Goal: Book appointment/travel/reservation

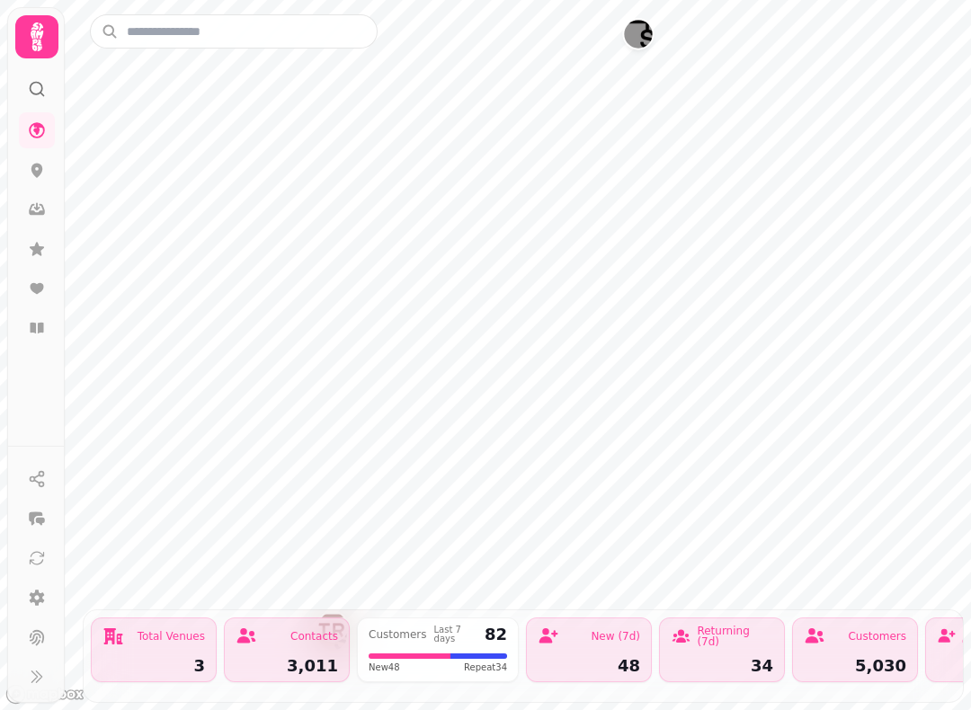
click at [41, 331] on icon at bounding box center [36, 328] width 13 height 11
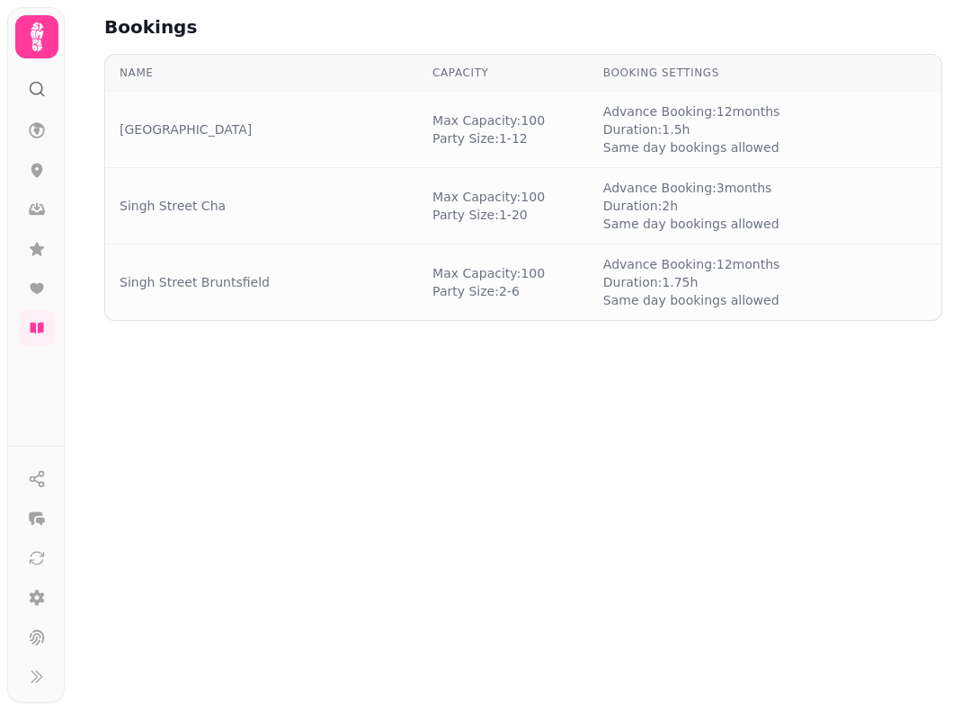
click at [550, 262] on td "[PERSON_NAME]: 100 Party Size: 2 - 6" at bounding box center [503, 283] width 171 height 76
click at [349, 287] on div "Singh Street Bruntsfield" at bounding box center [262, 282] width 284 height 18
click at [333, 300] on td "Singh Street Bruntsfield" at bounding box center [261, 283] width 313 height 76
click at [39, 170] on icon at bounding box center [37, 171] width 12 height 14
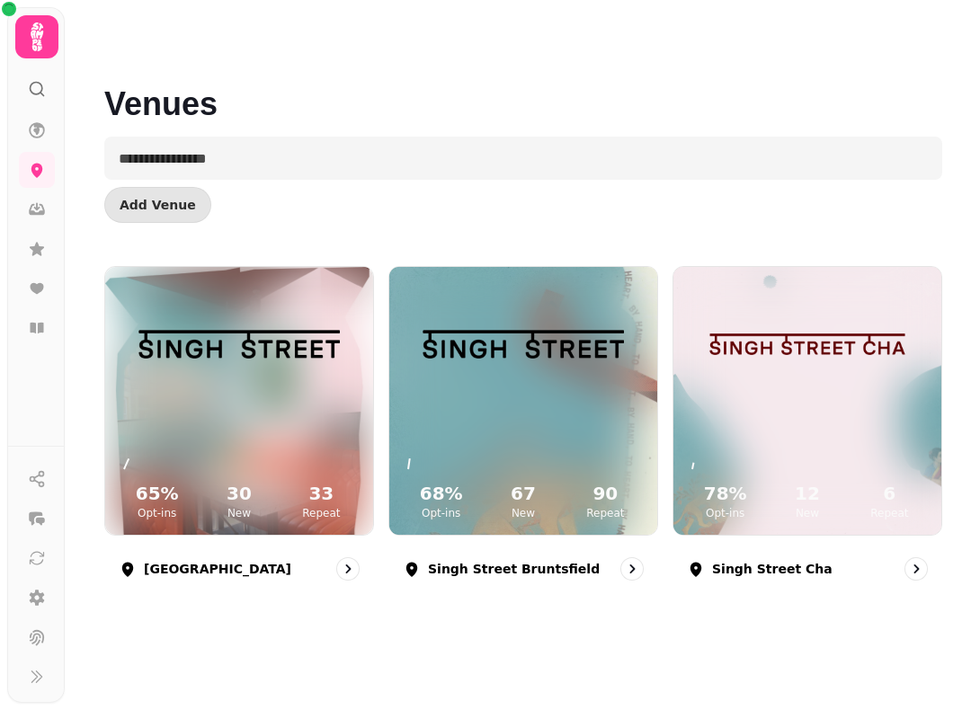
click at [558, 396] on img at bounding box center [523, 344] width 201 height 115
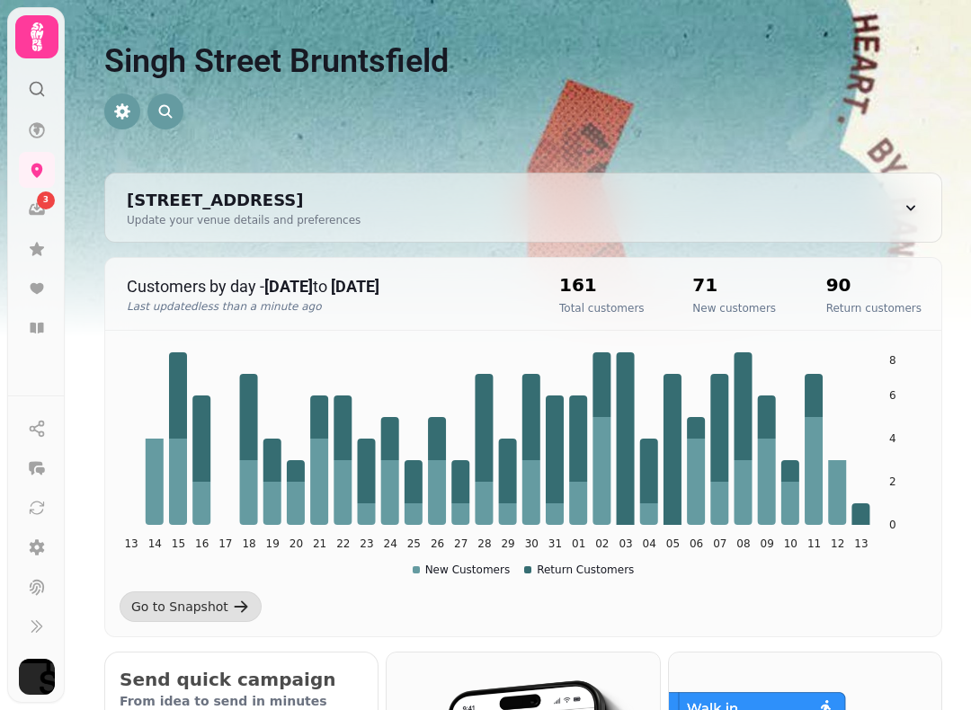
click at [40, 332] on icon at bounding box center [36, 328] width 13 height 11
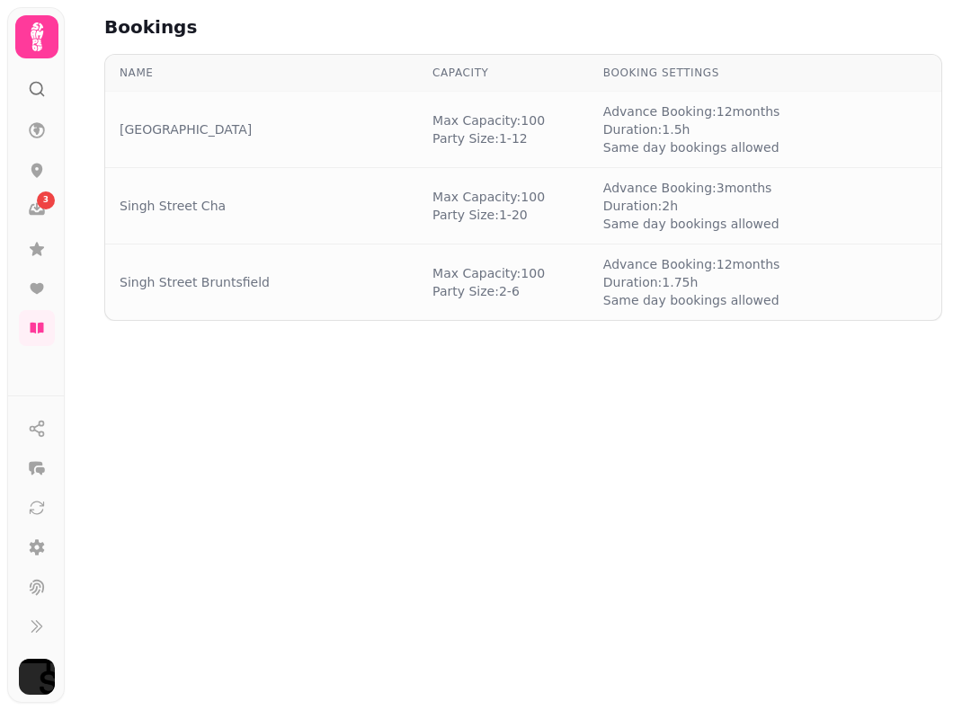
click at [497, 280] on span "[PERSON_NAME]: 100" at bounding box center [489, 273] width 112 height 18
click at [261, 278] on link "Singh Street Bruntsfield" at bounding box center [195, 282] width 150 height 18
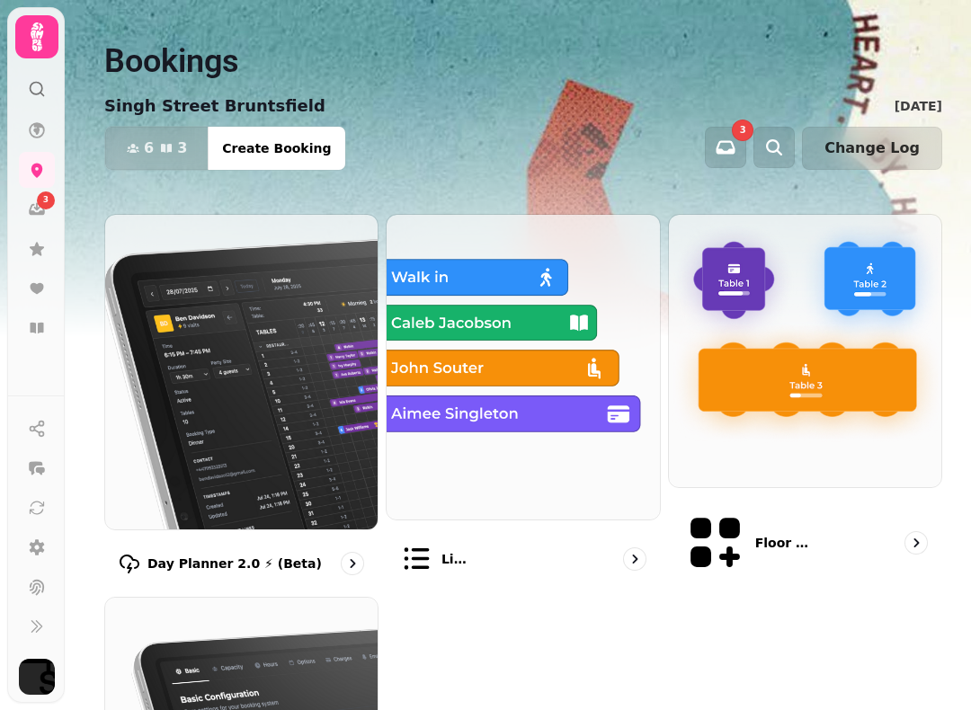
click at [485, 528] on div "List view" at bounding box center [523, 559] width 274 height 63
